Goal: Browse casually

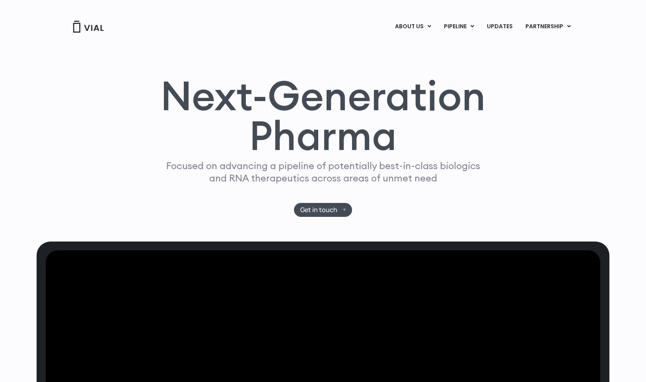
click at [93, 26] on img at bounding box center [88, 27] width 32 height 12
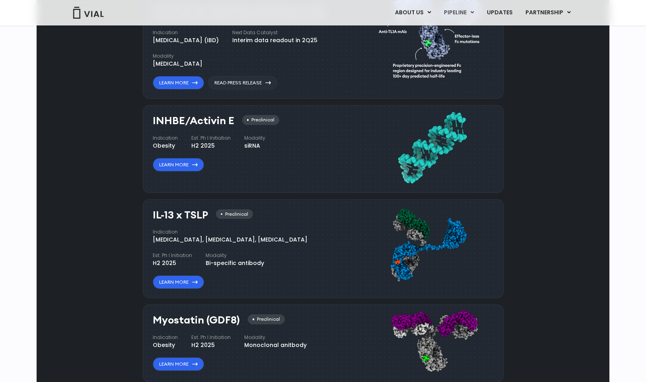
scroll to position [554, 0]
